Goal: Information Seeking & Learning: Learn about a topic

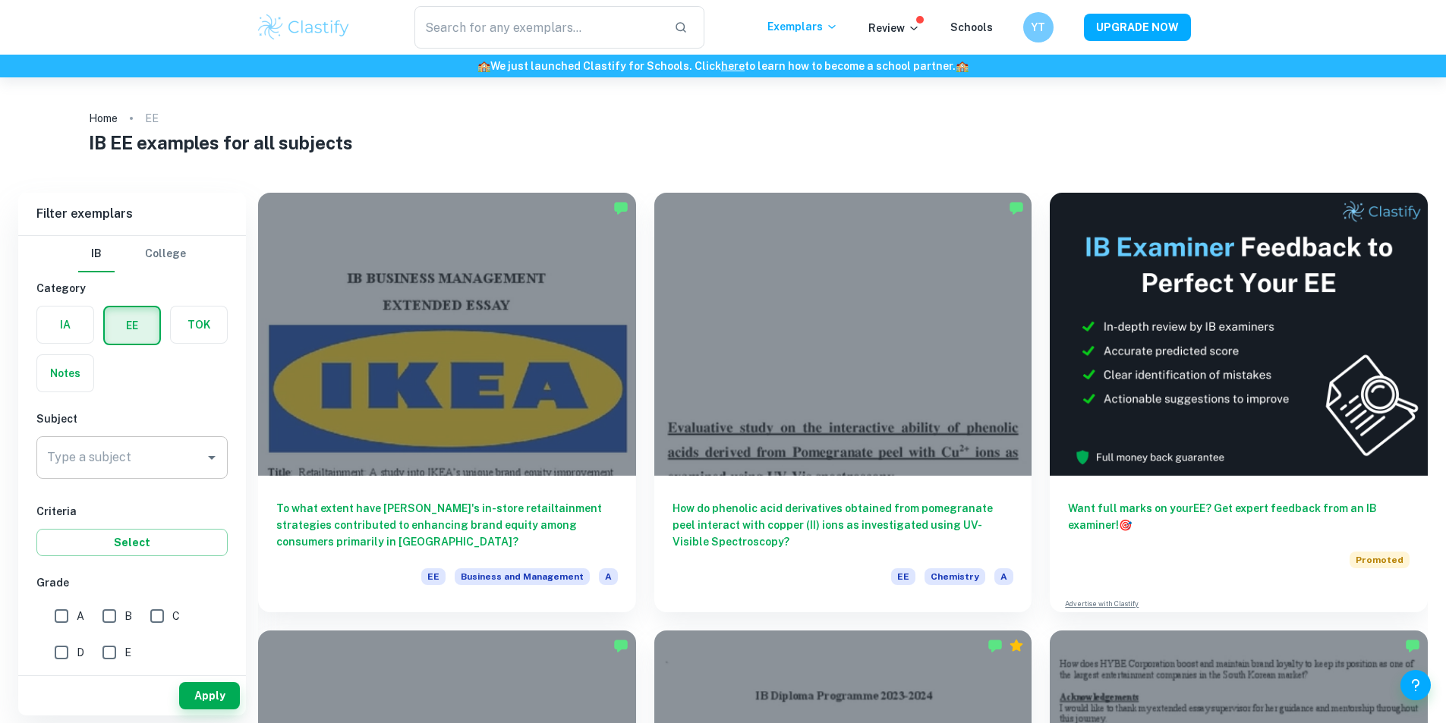
click at [115, 476] on div "Type a subject" at bounding box center [131, 457] width 191 height 43
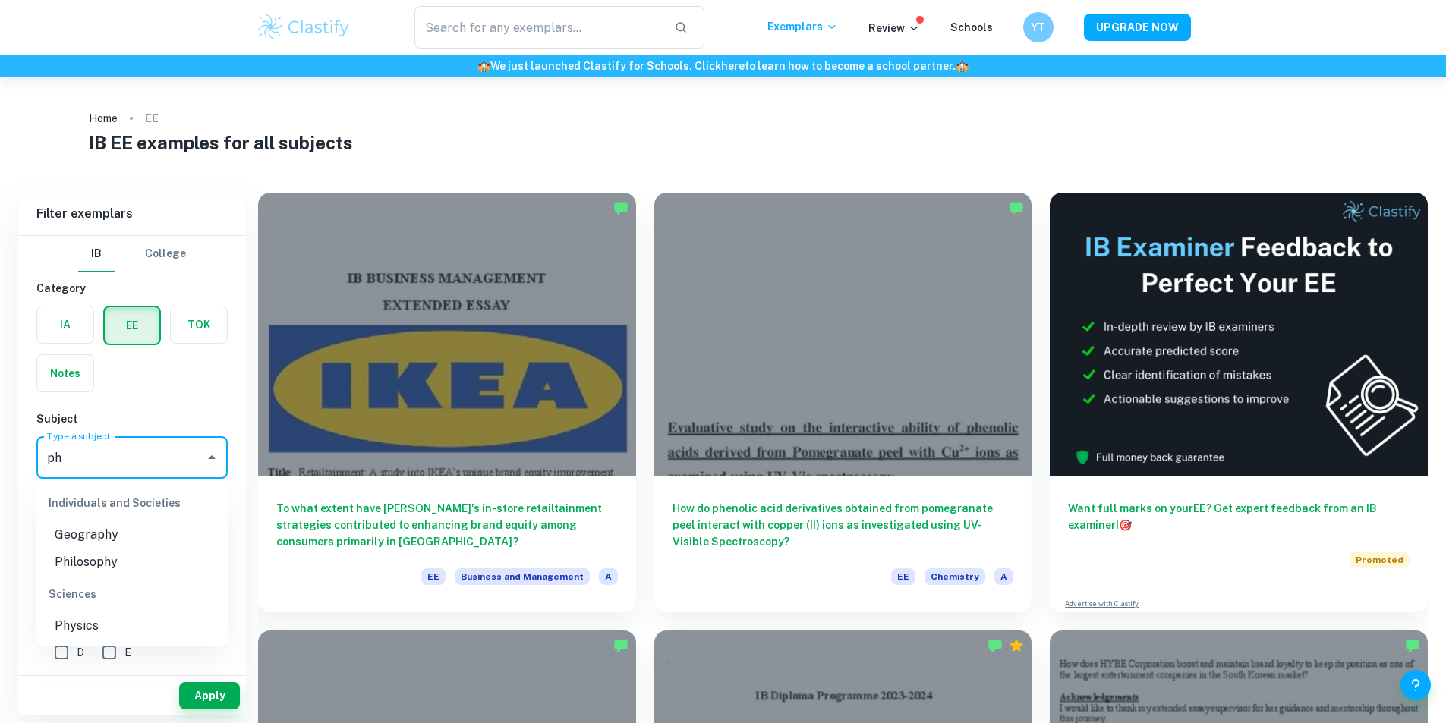
click at [117, 625] on li "Physics" at bounding box center [131, 626] width 191 height 27
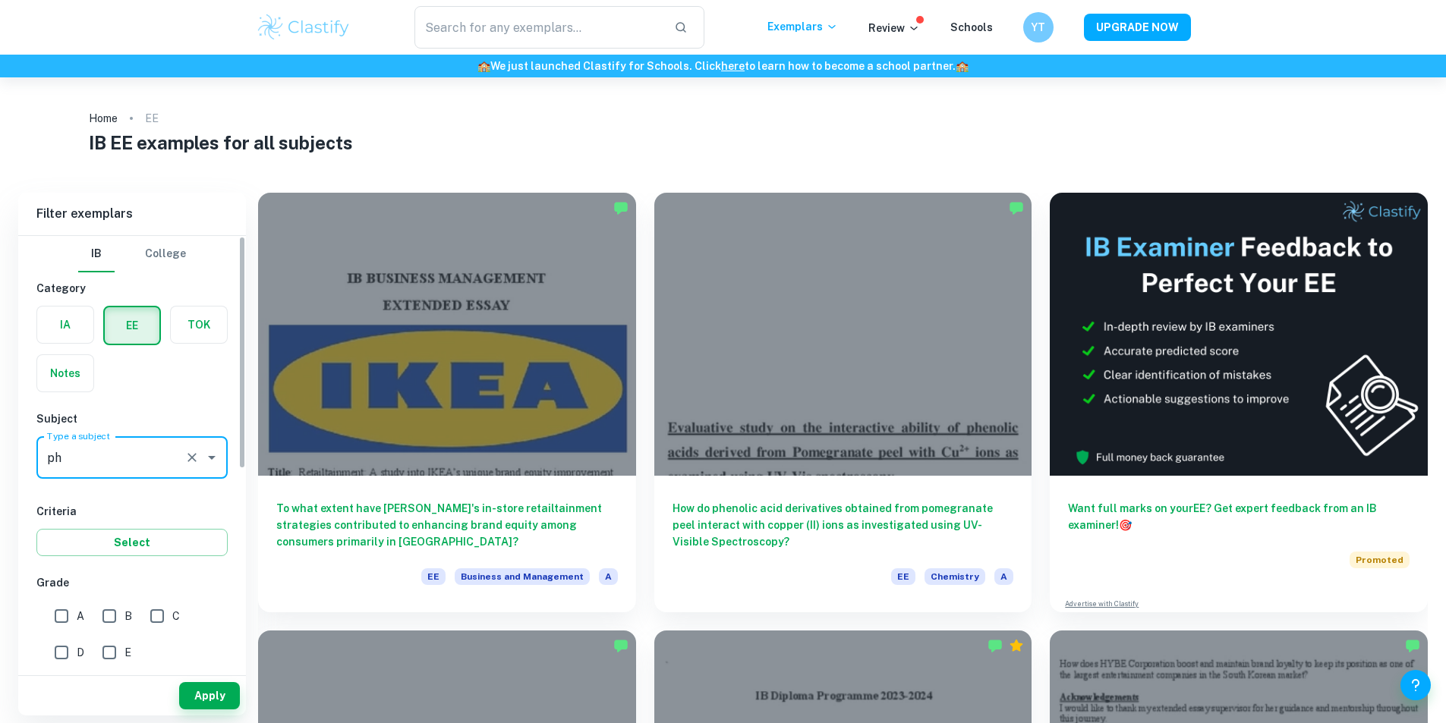
type input "Physics"
click at [61, 623] on input "A" at bounding box center [61, 616] width 30 height 30
checkbox input "true"
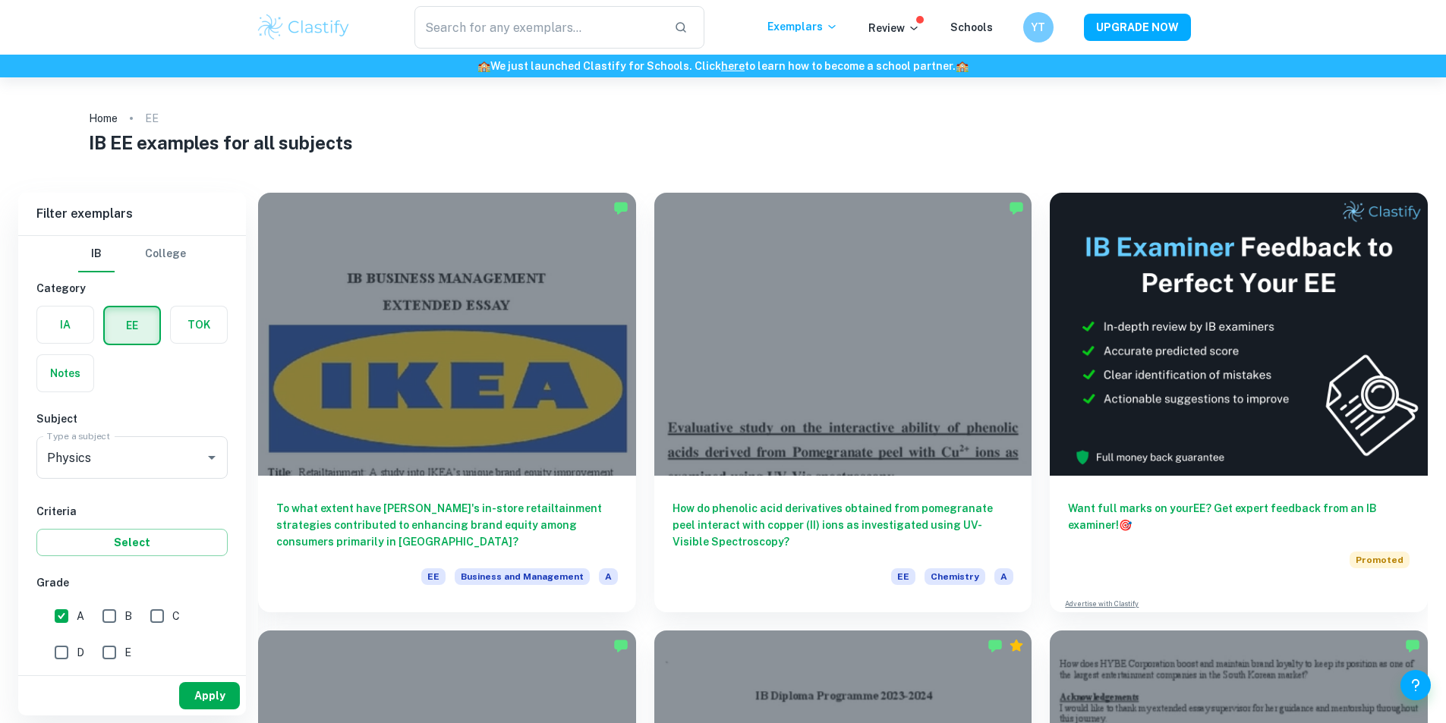
click at [199, 687] on button "Apply" at bounding box center [209, 695] width 61 height 27
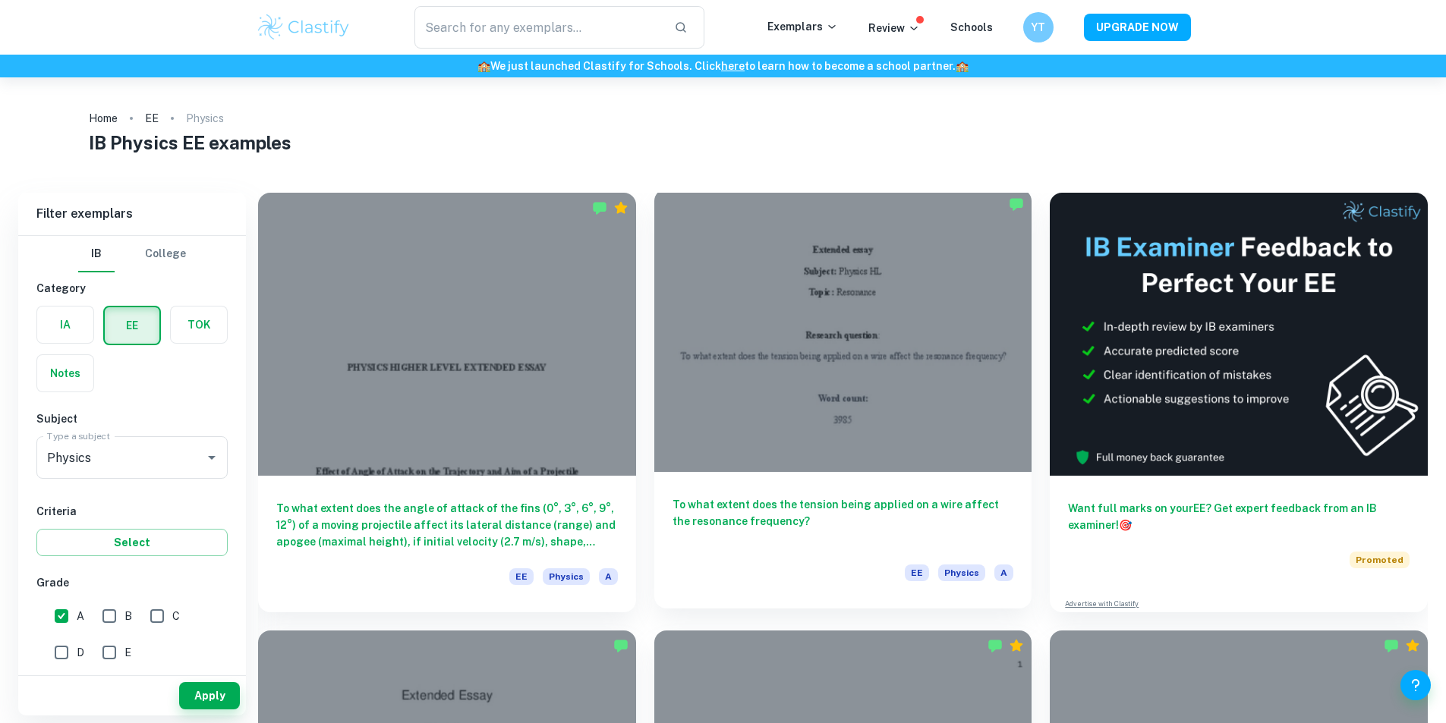
click at [734, 316] on div at bounding box center [843, 330] width 378 height 283
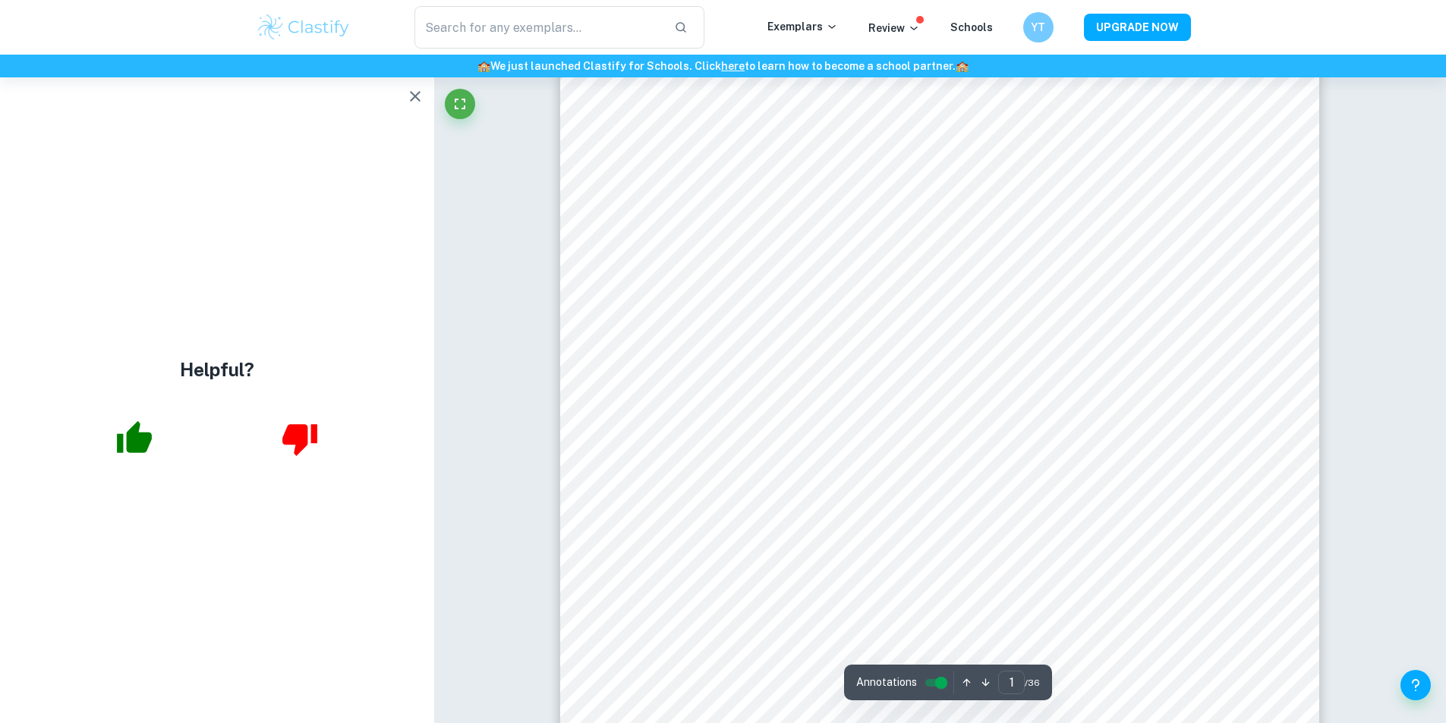
scroll to position [152, 0]
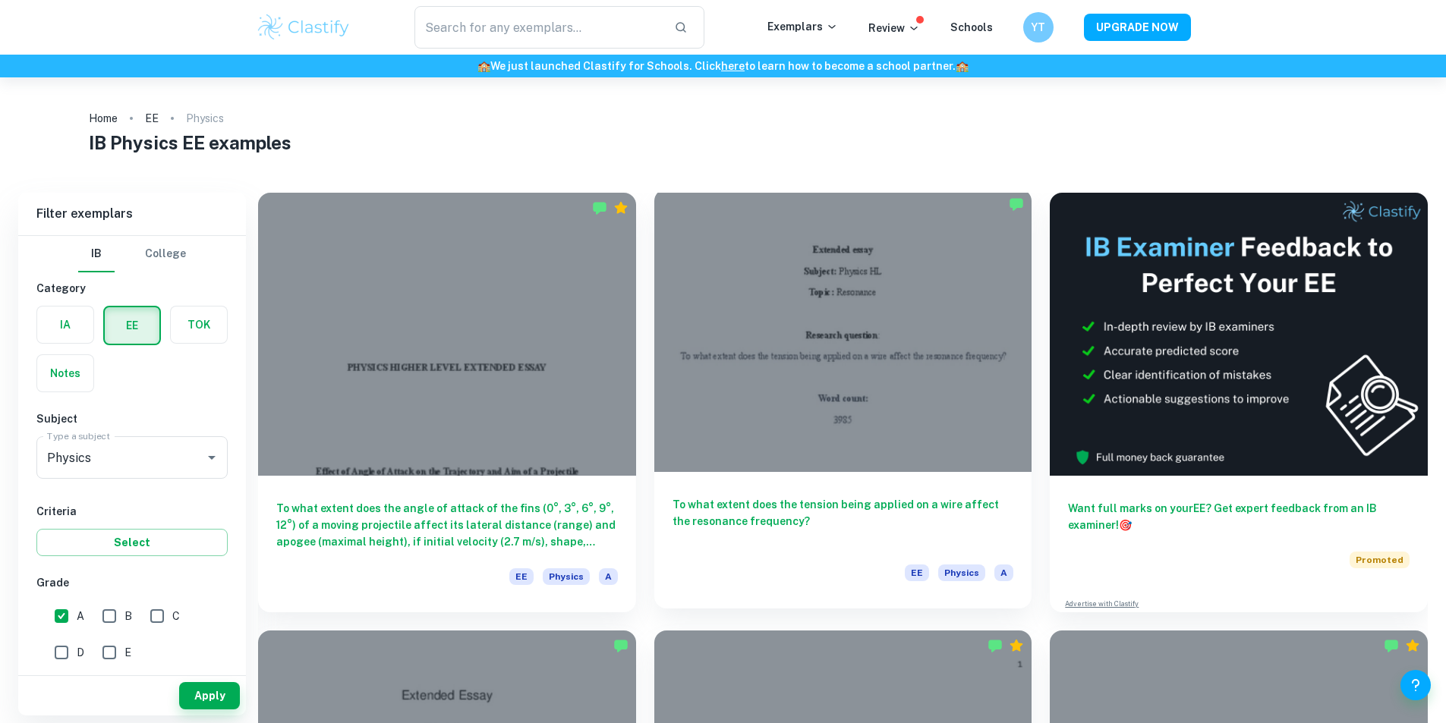
click at [736, 294] on div at bounding box center [843, 330] width 378 height 283
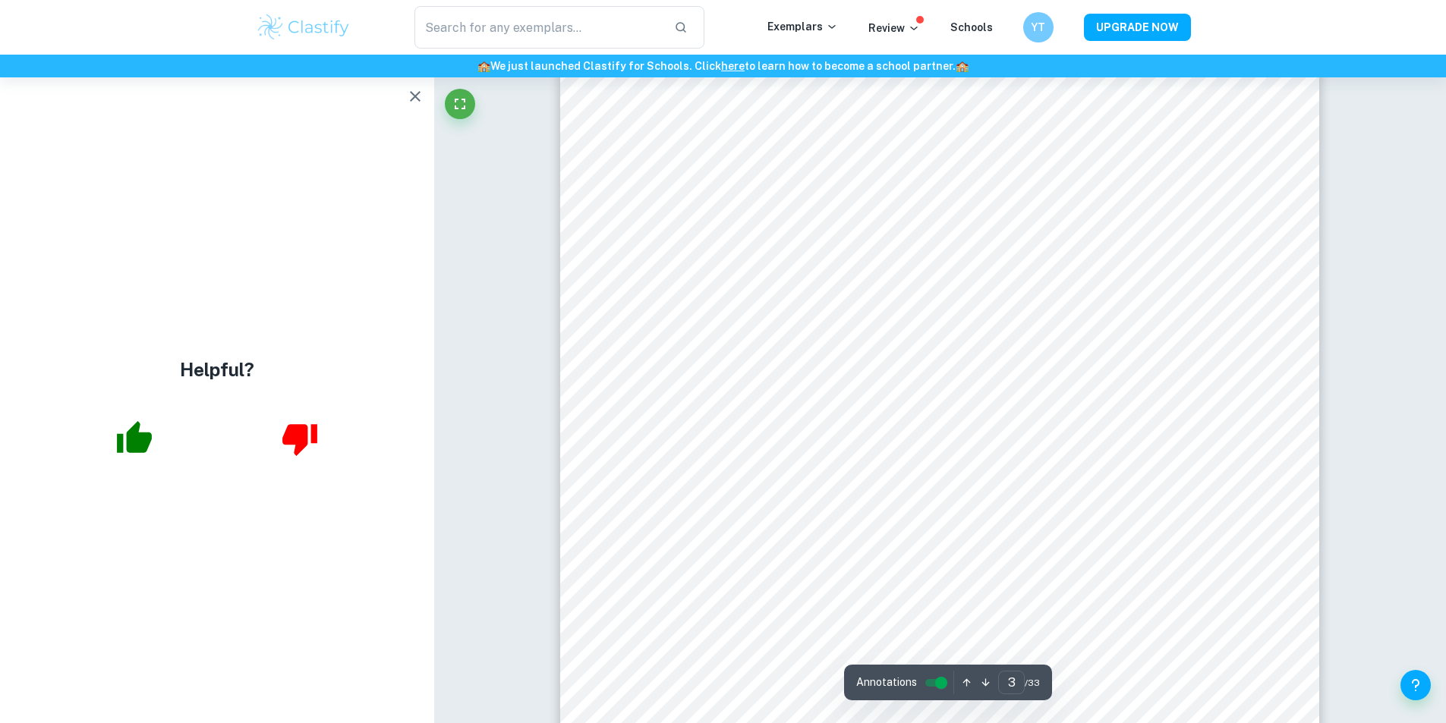
scroll to position [2298, 0]
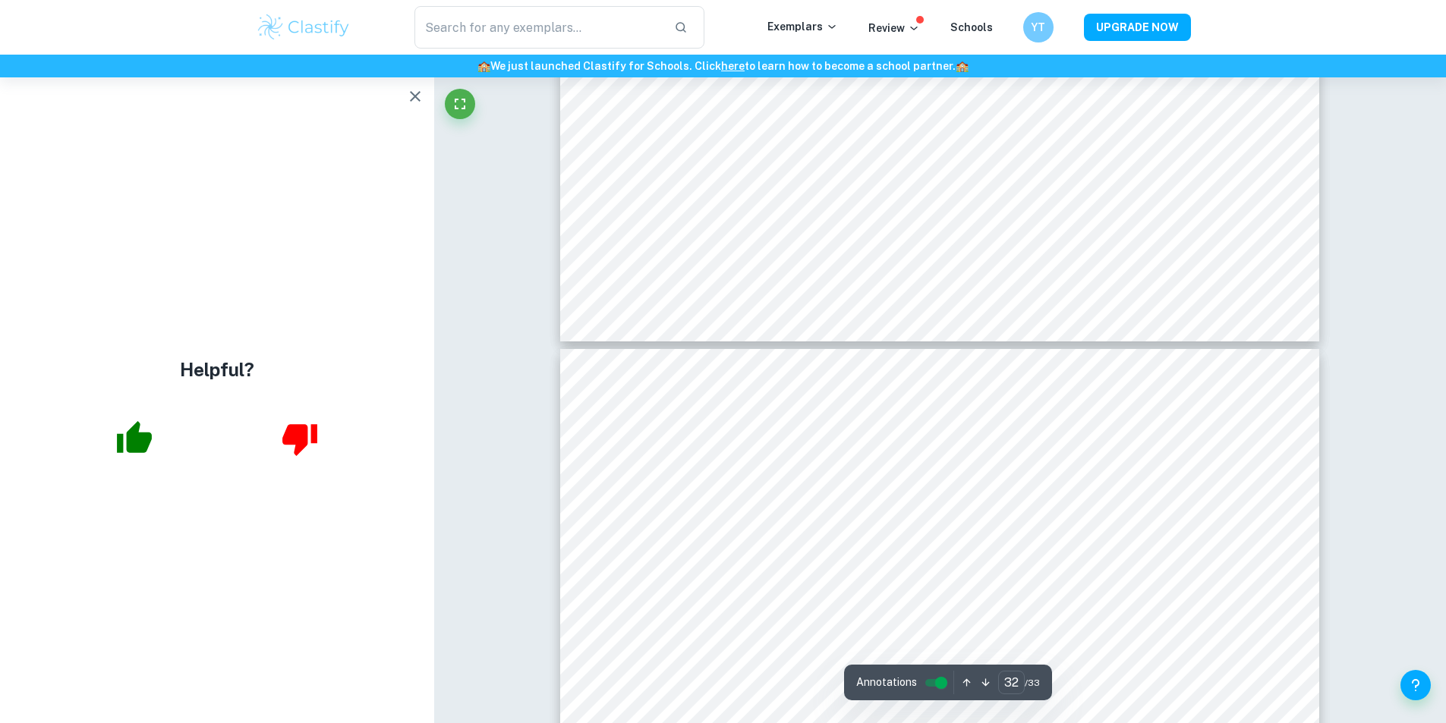
type input "31"
